Goal: Find specific page/section: Find specific page/section

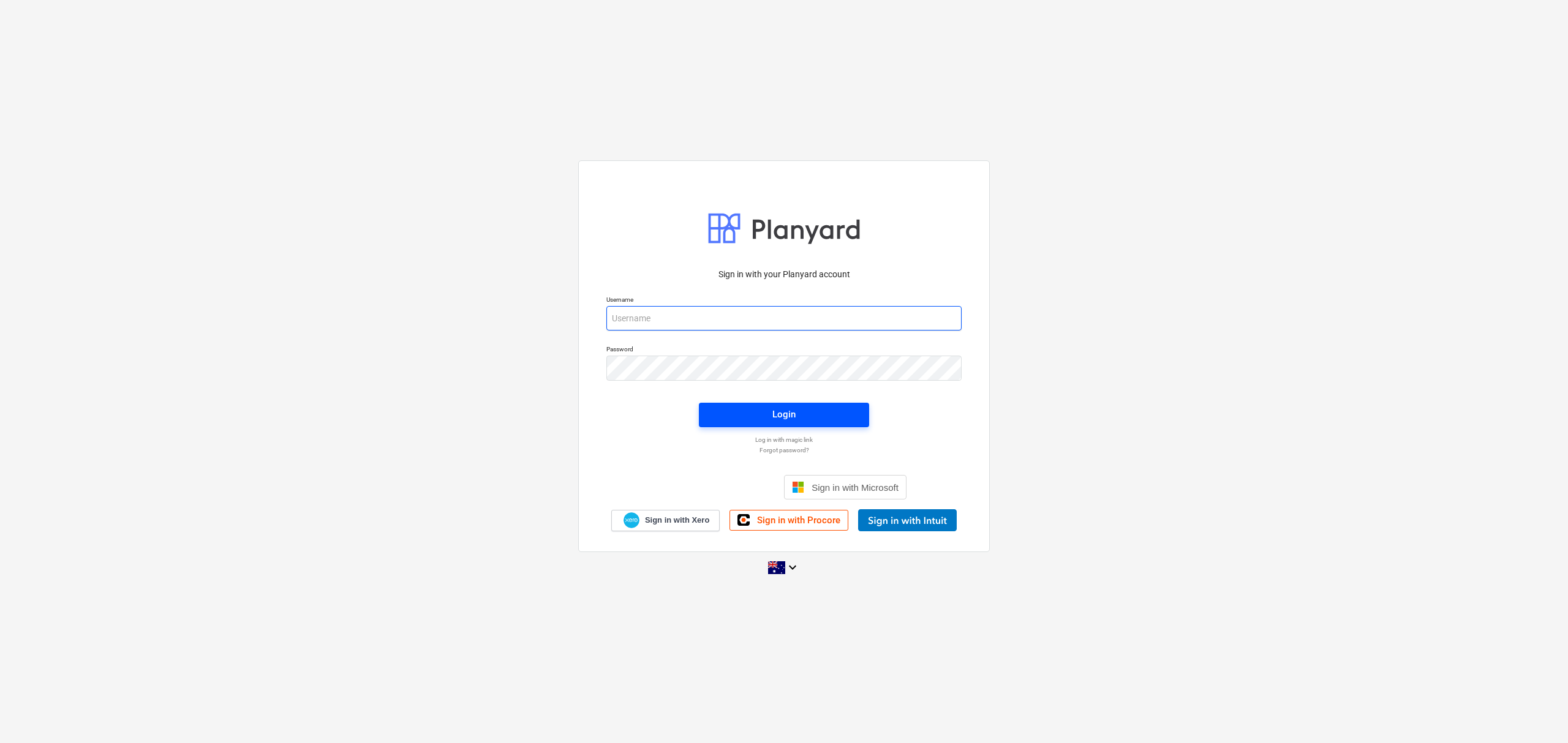
type input "[EMAIL_ADDRESS][DOMAIN_NAME]"
click at [818, 412] on span "Login" at bounding box center [784, 414] width 141 height 16
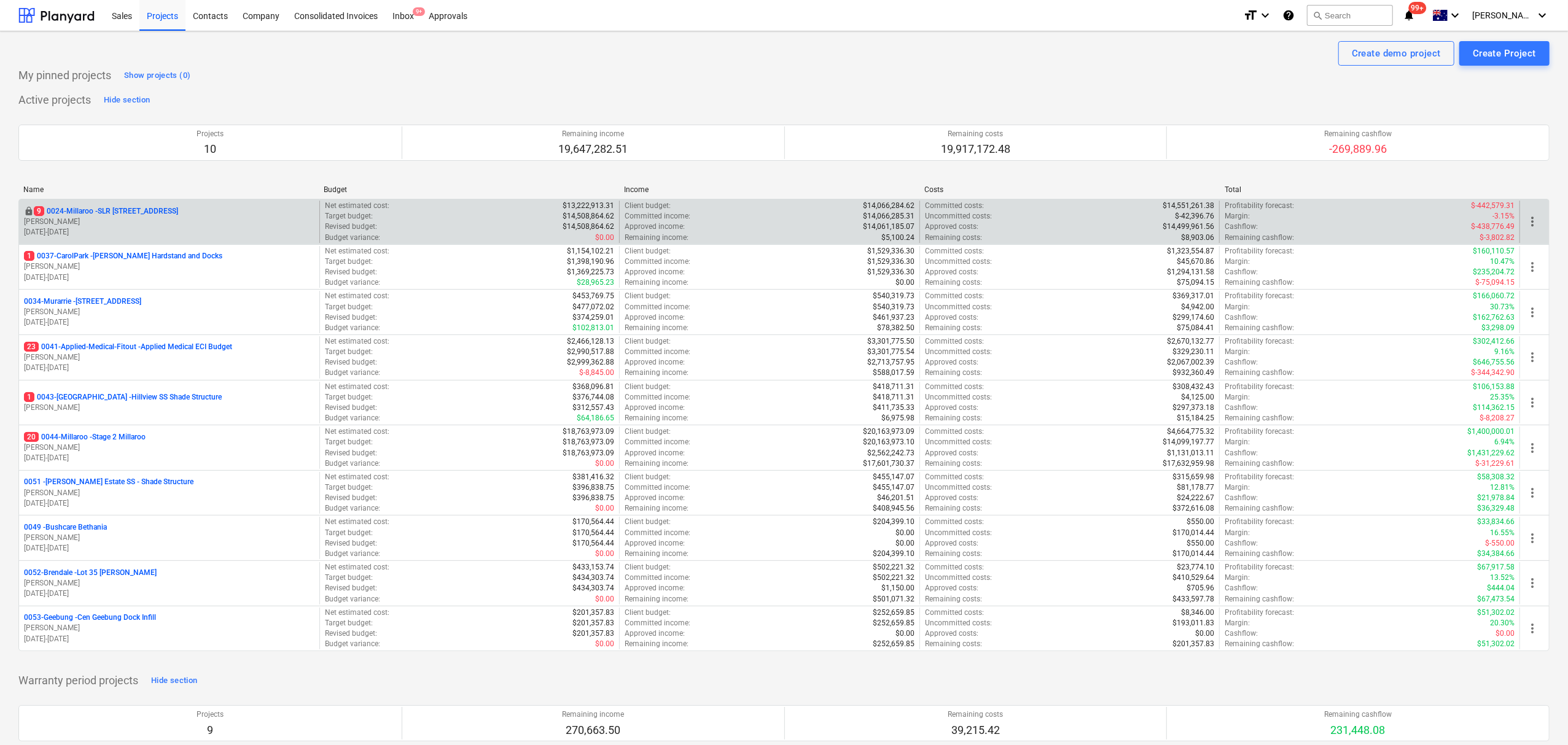
click at [127, 214] on p "9 0024-Millaroo - SLR [STREET_ADDRESS]" at bounding box center [106, 211] width 144 height 11
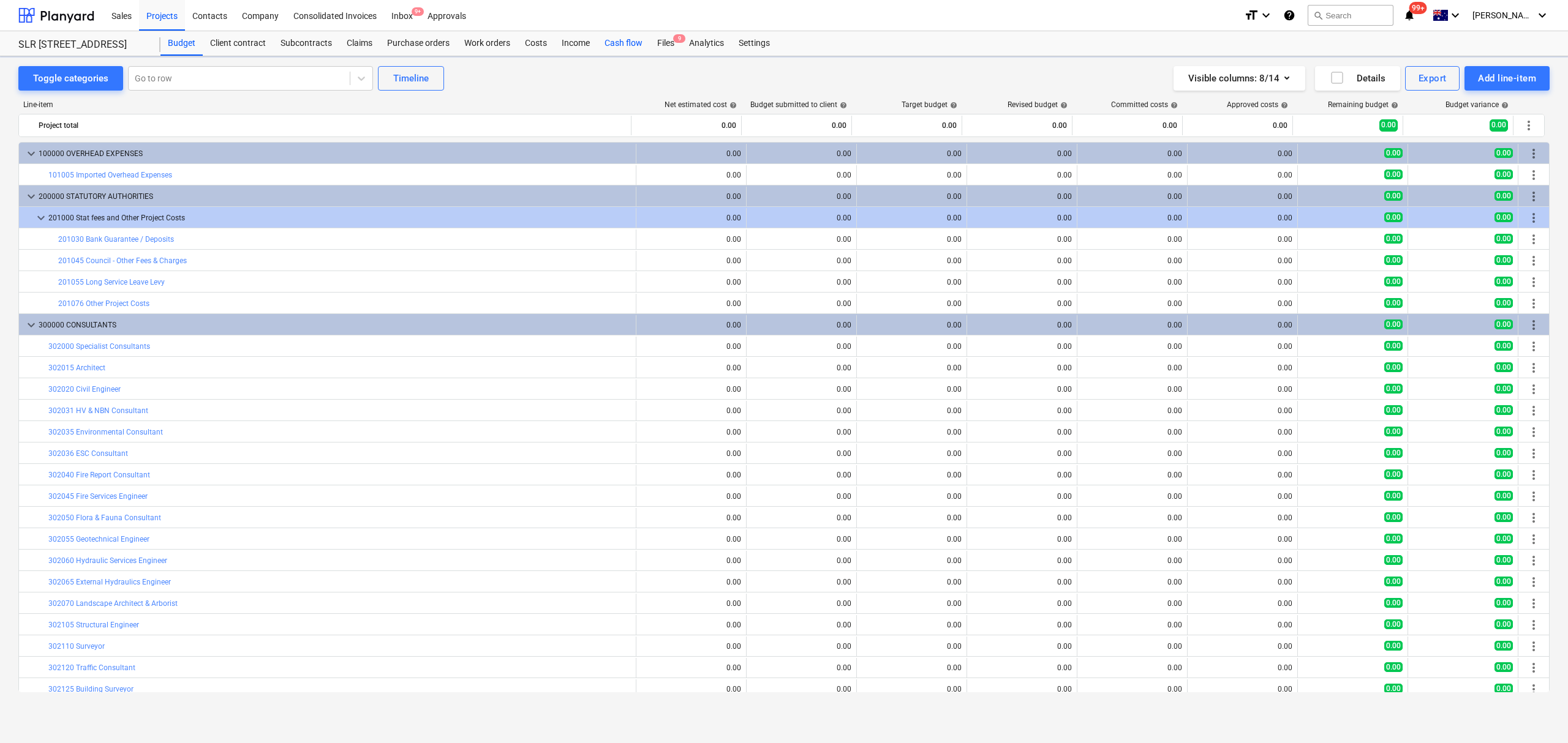
click at [616, 41] on div "Cash flow" at bounding box center [624, 43] width 53 height 25
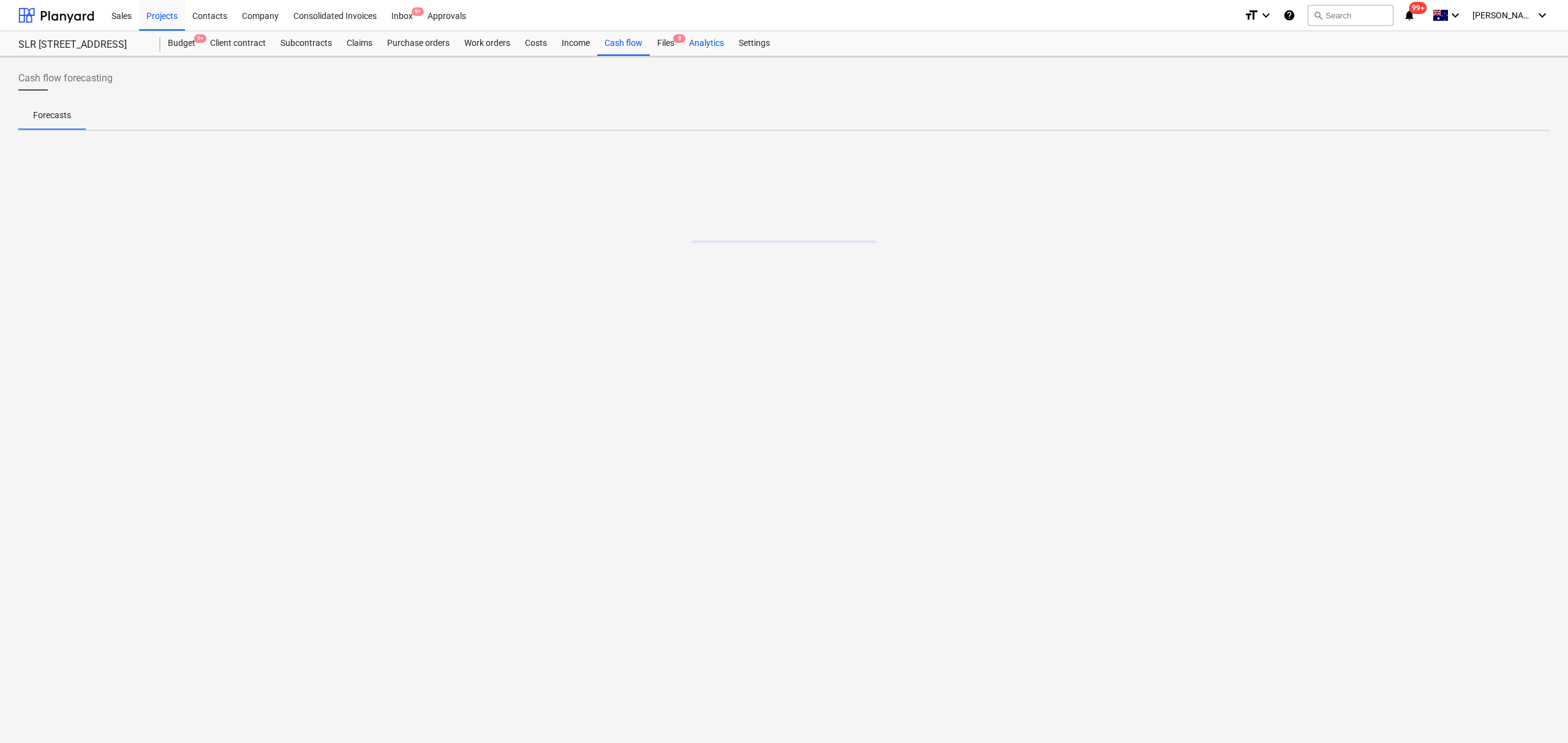
click at [704, 35] on div "Analytics" at bounding box center [706, 43] width 50 height 25
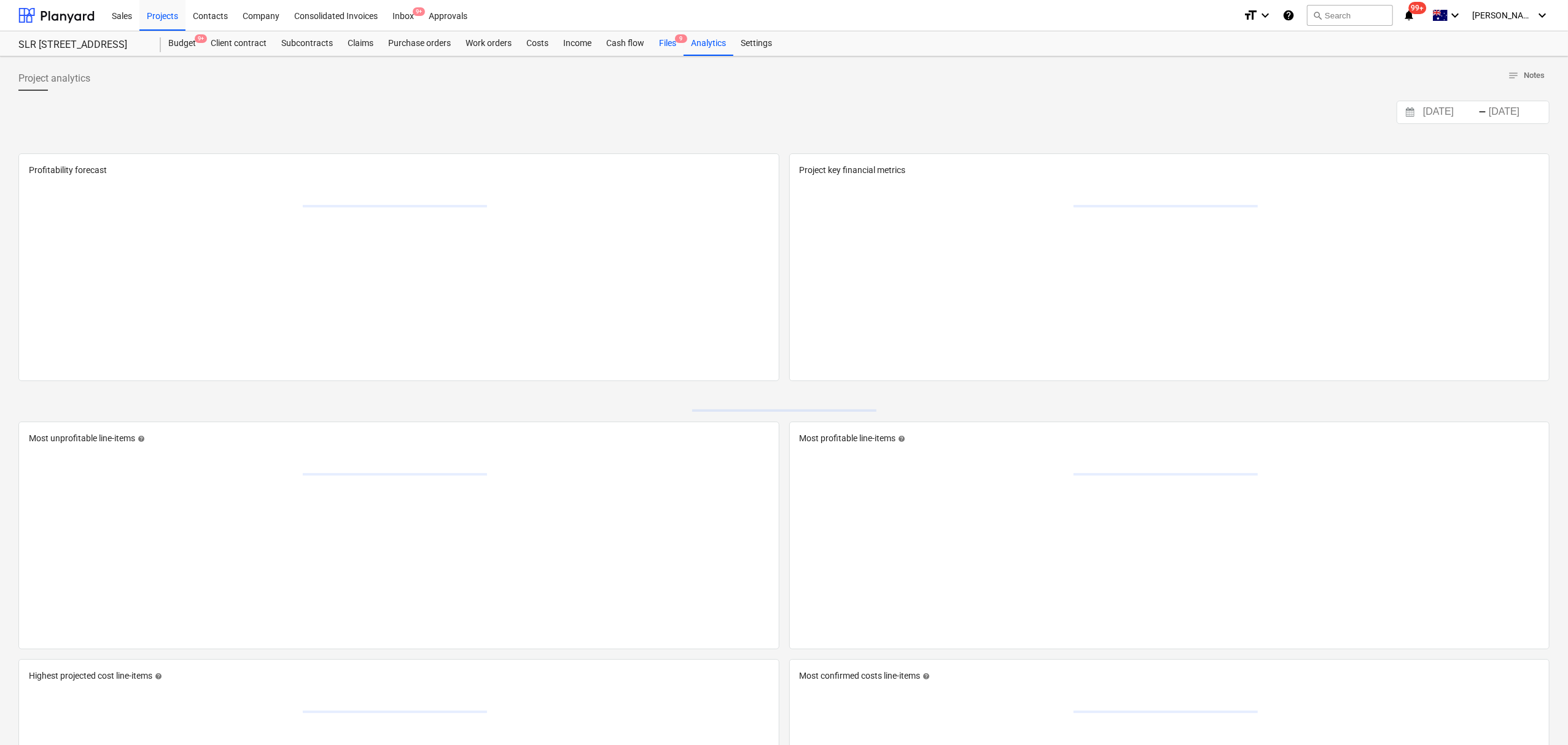
click at [679, 35] on span "9" at bounding box center [680, 39] width 12 height 9
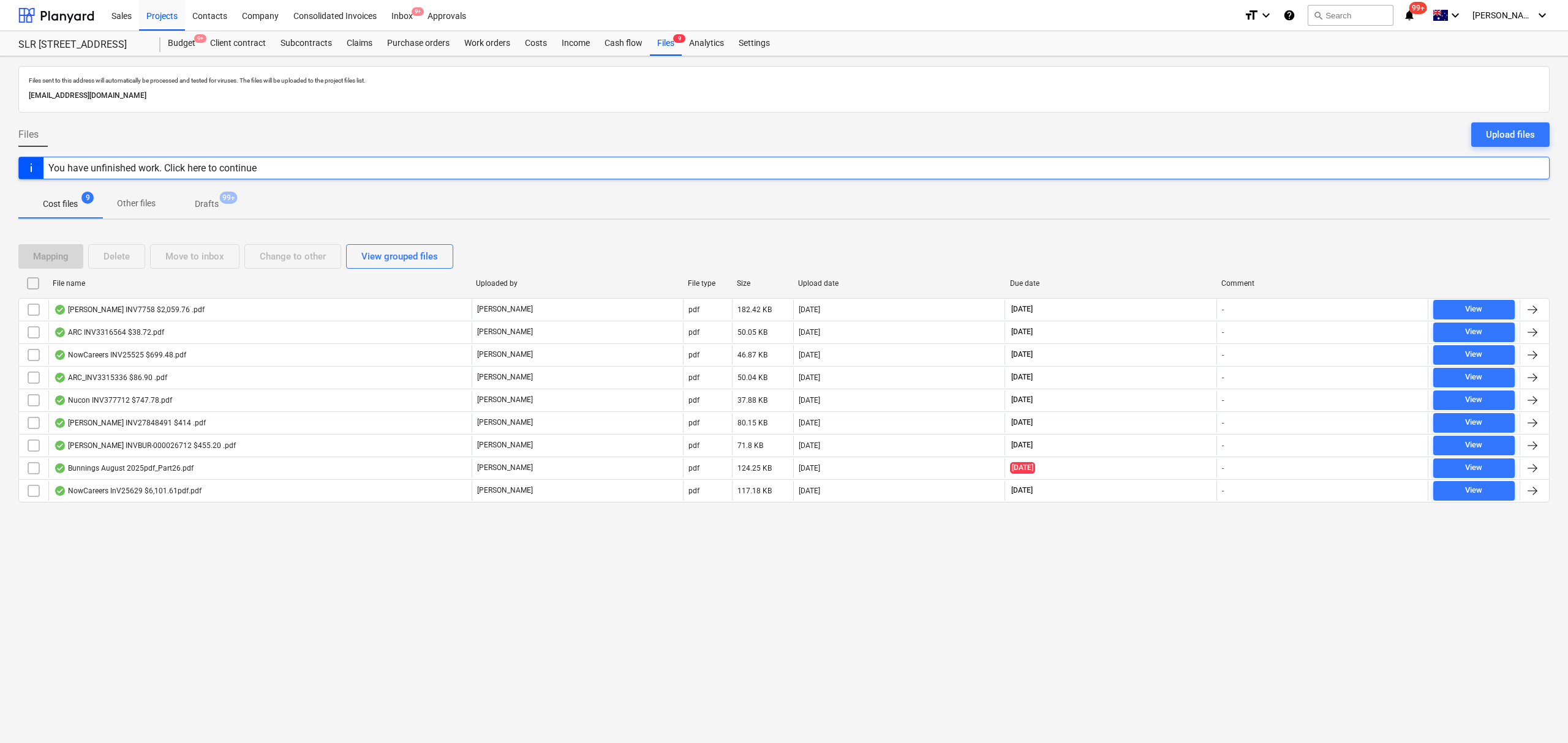
click at [1047, 280] on div "Due date" at bounding box center [1111, 283] width 202 height 9
checkbox input "false"
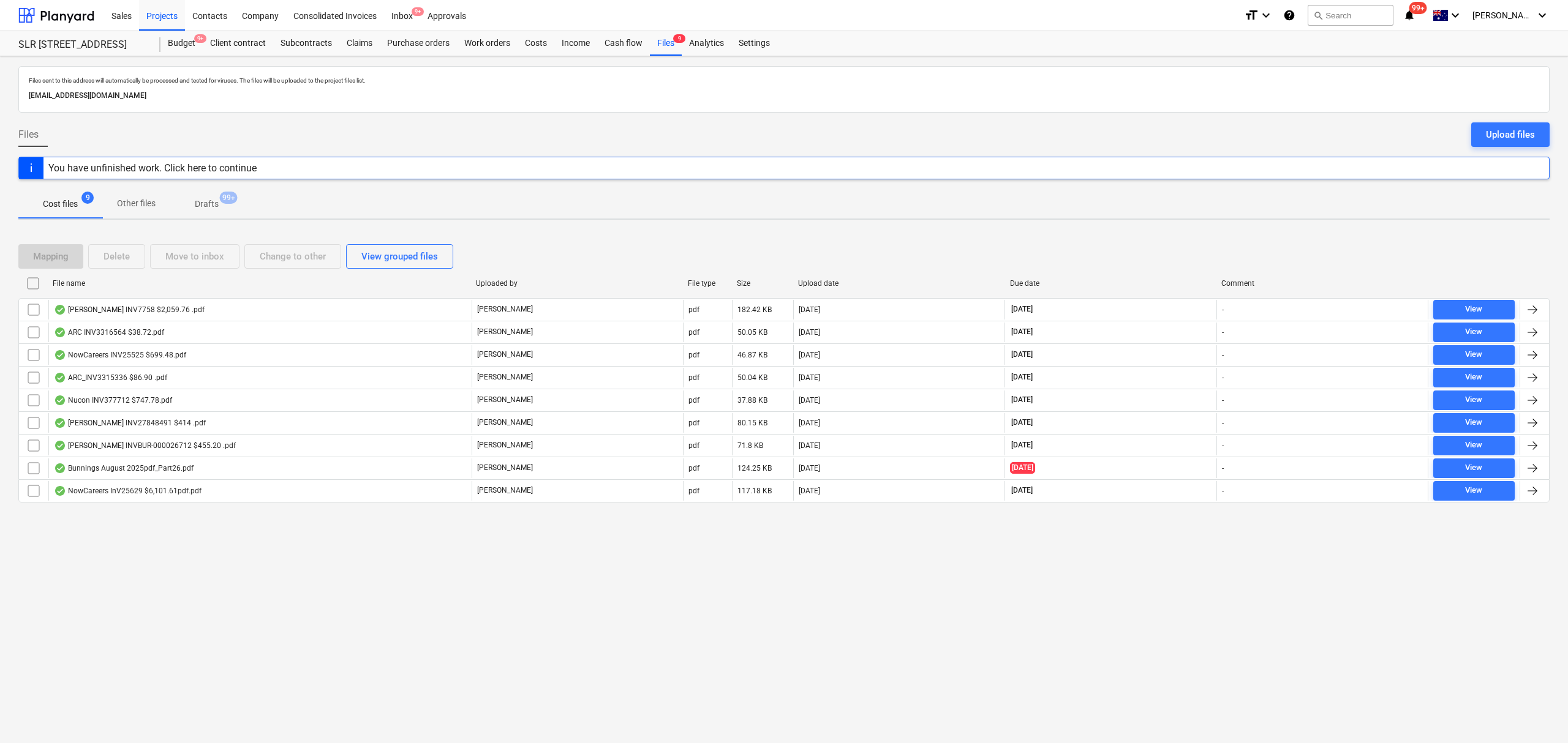
checkbox input "false"
